Goal: Task Accomplishment & Management: Use online tool/utility

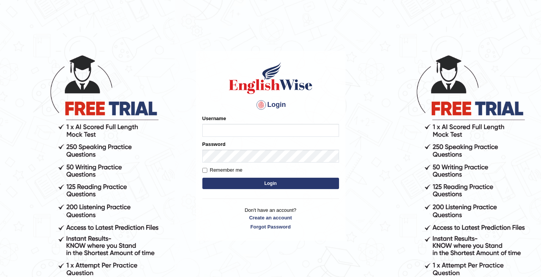
type input "0466609749"
click at [252, 179] on button "Login" at bounding box center [270, 183] width 137 height 11
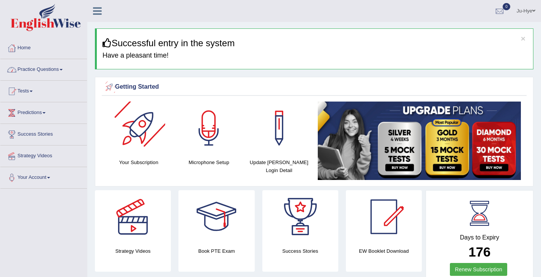
click at [57, 75] on link "Practice Questions" at bounding box center [43, 68] width 87 height 19
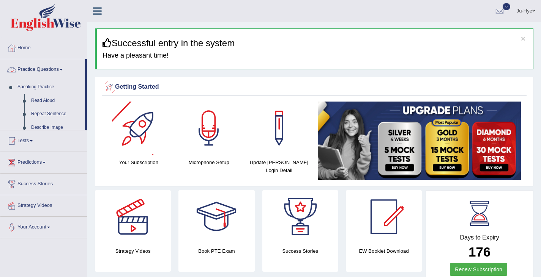
click at [57, 75] on link "Practice Questions" at bounding box center [42, 68] width 85 height 19
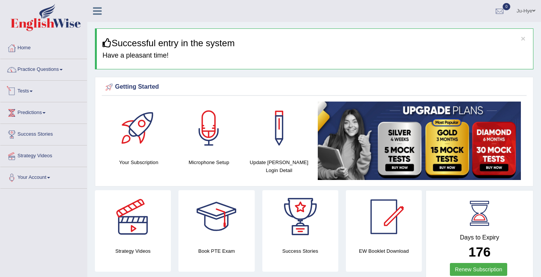
click at [33, 89] on link "Tests" at bounding box center [43, 90] width 87 height 19
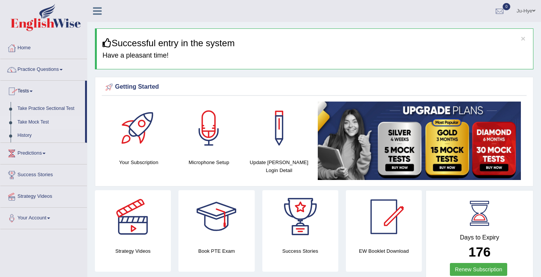
click at [39, 118] on link "Take Mock Test" at bounding box center [49, 123] width 71 height 14
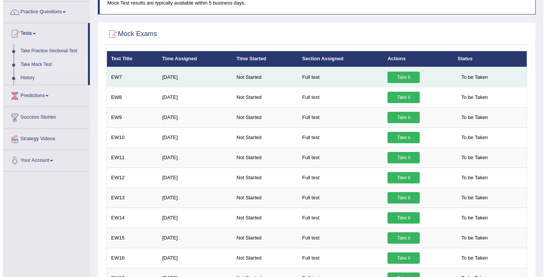
scroll to position [57, 0]
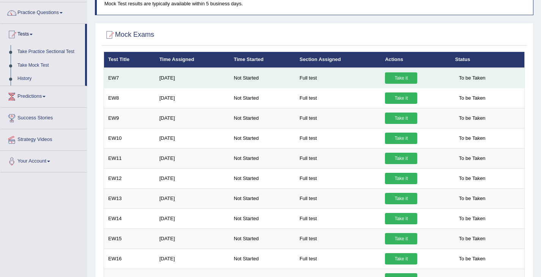
click at [402, 72] on link "Take it" at bounding box center [401, 77] width 32 height 11
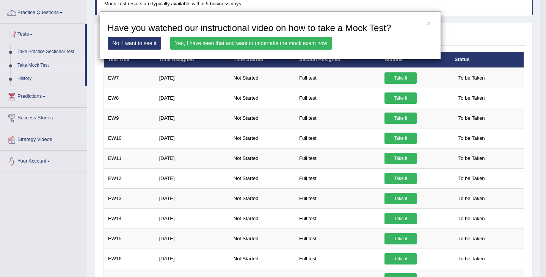
click at [300, 38] on link "Yes, I have seen that and want to undertake the mock exam now" at bounding box center [251, 43] width 162 height 13
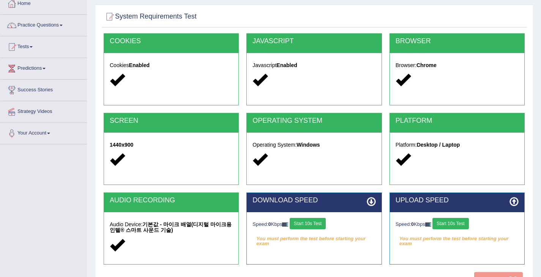
scroll to position [121, 0]
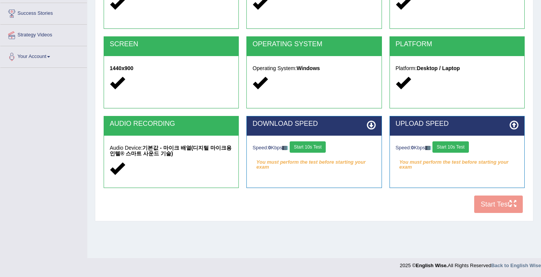
click at [296, 146] on button "Start 10s Test" at bounding box center [308, 147] width 36 height 11
click at [460, 148] on button "Start 10s Test" at bounding box center [450, 147] width 36 height 11
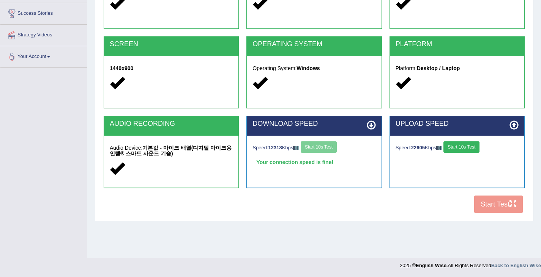
click at [497, 205] on div "COOKIES Cookies Enabled JAVASCRIPT Javascript Enabled BROWSER Browser: Chrome S…" at bounding box center [314, 87] width 425 height 261
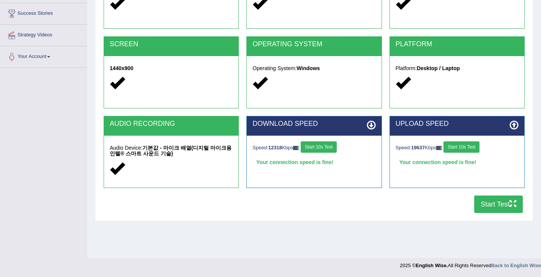
click at [435, 131] on div "UPLOAD SPEED" at bounding box center [457, 126] width 134 height 19
click at [493, 206] on button "Start Test" at bounding box center [498, 204] width 49 height 17
